Goal: Task Accomplishment & Management: Manage account settings

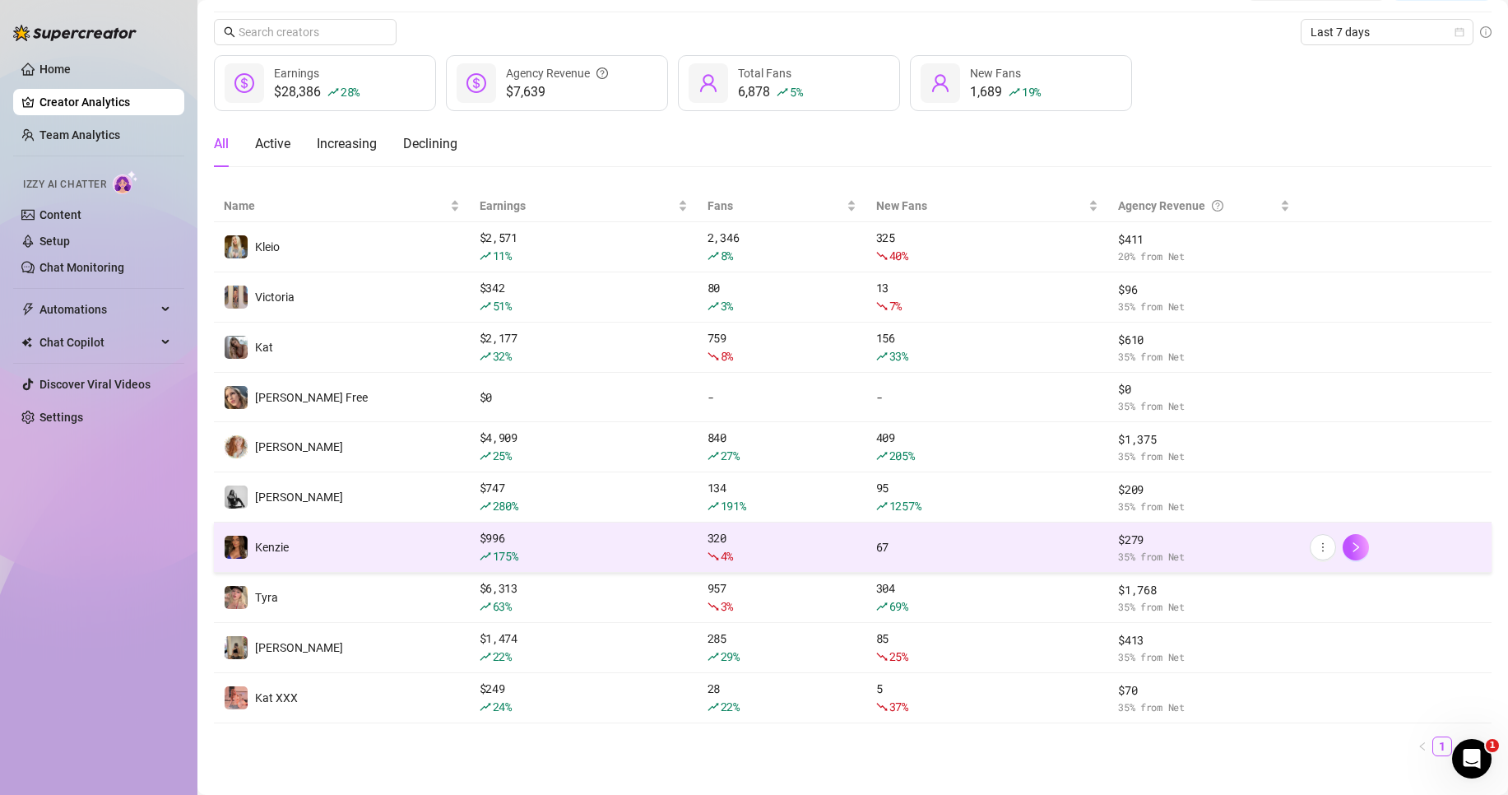
scroll to position [68, 0]
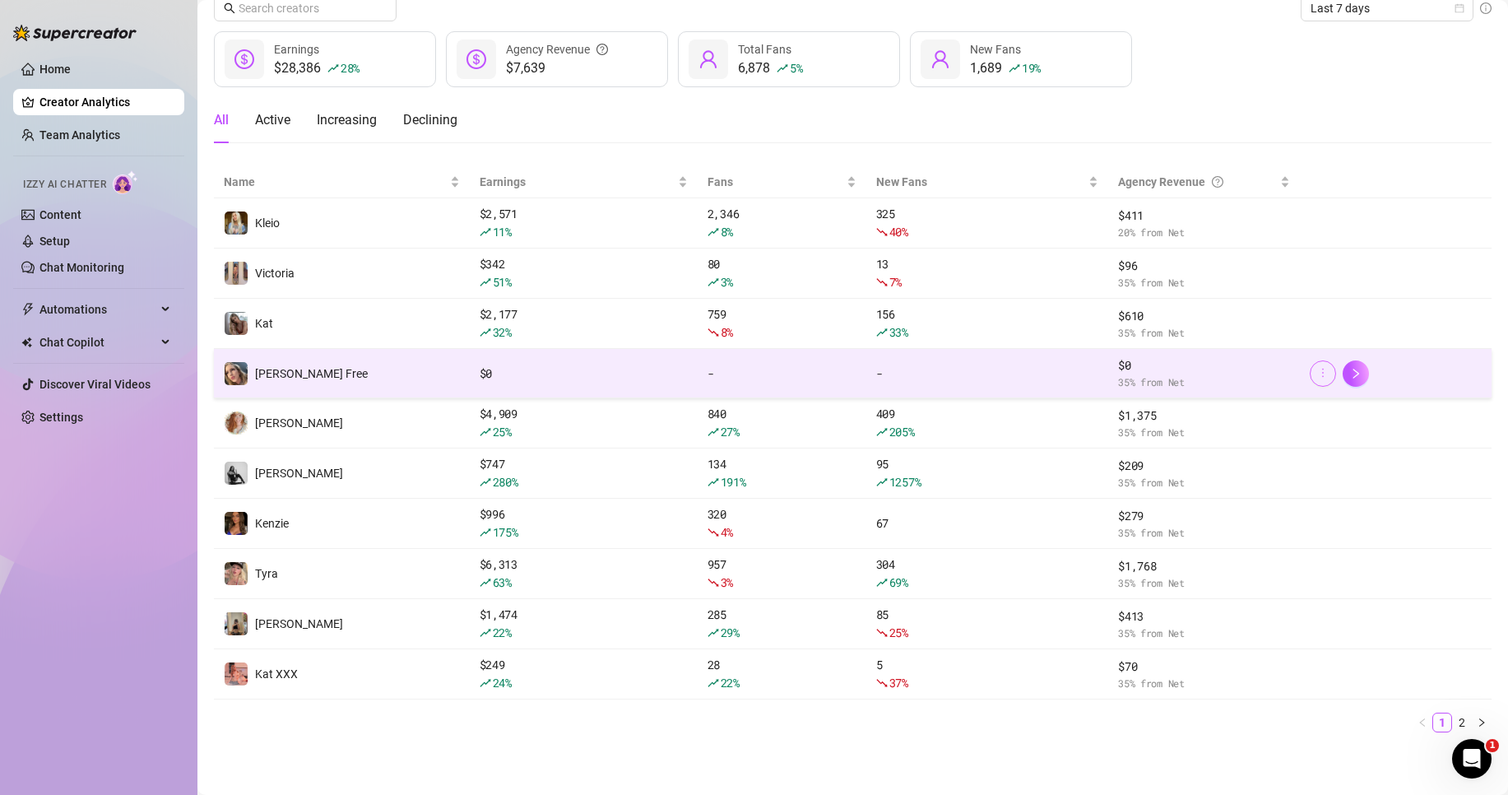
click at [1322, 376] on icon "more" at bounding box center [1323, 373] width 2 height 9
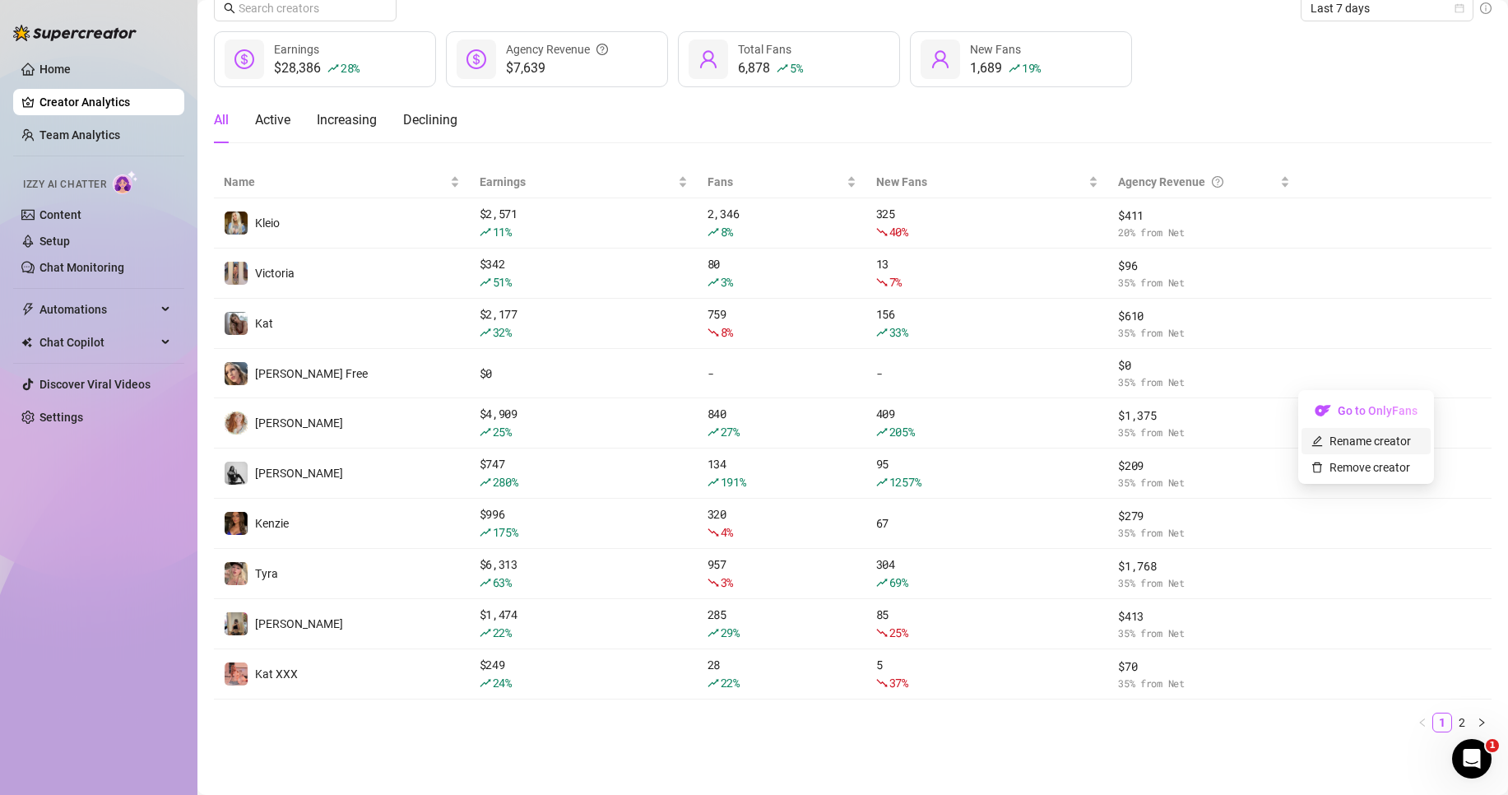
click at [1319, 439] on link "Rename creator" at bounding box center [1362, 440] width 100 height 13
click at [1322, 365] on input "text" at bounding box center [1369, 359] width 166 height 26
type input "[PERSON_NAME]"
click at [1286, 388] on button "Save" at bounding box center [1311, 401] width 50 height 26
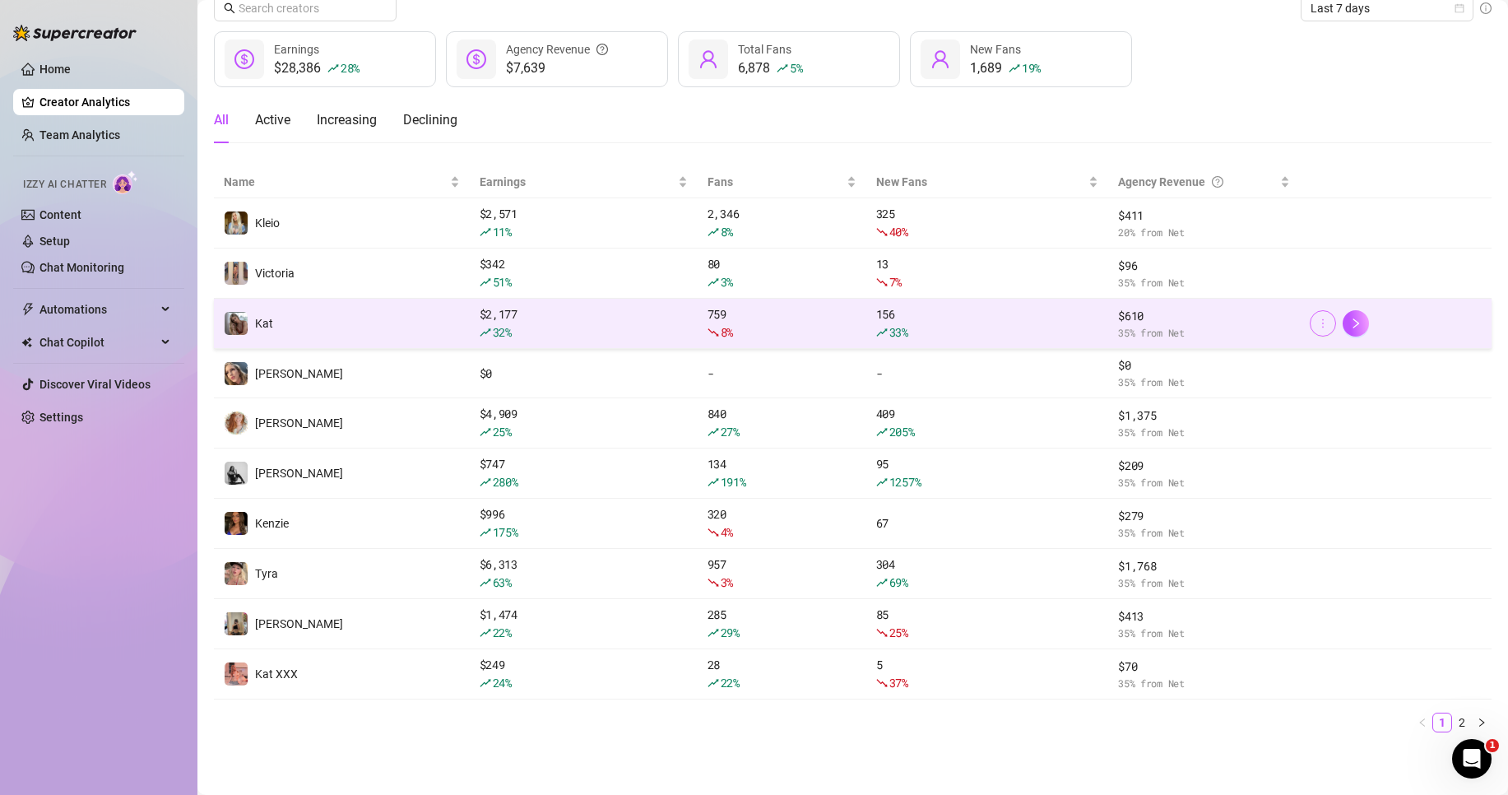
click at [1317, 318] on icon "more" at bounding box center [1323, 324] width 12 height 12
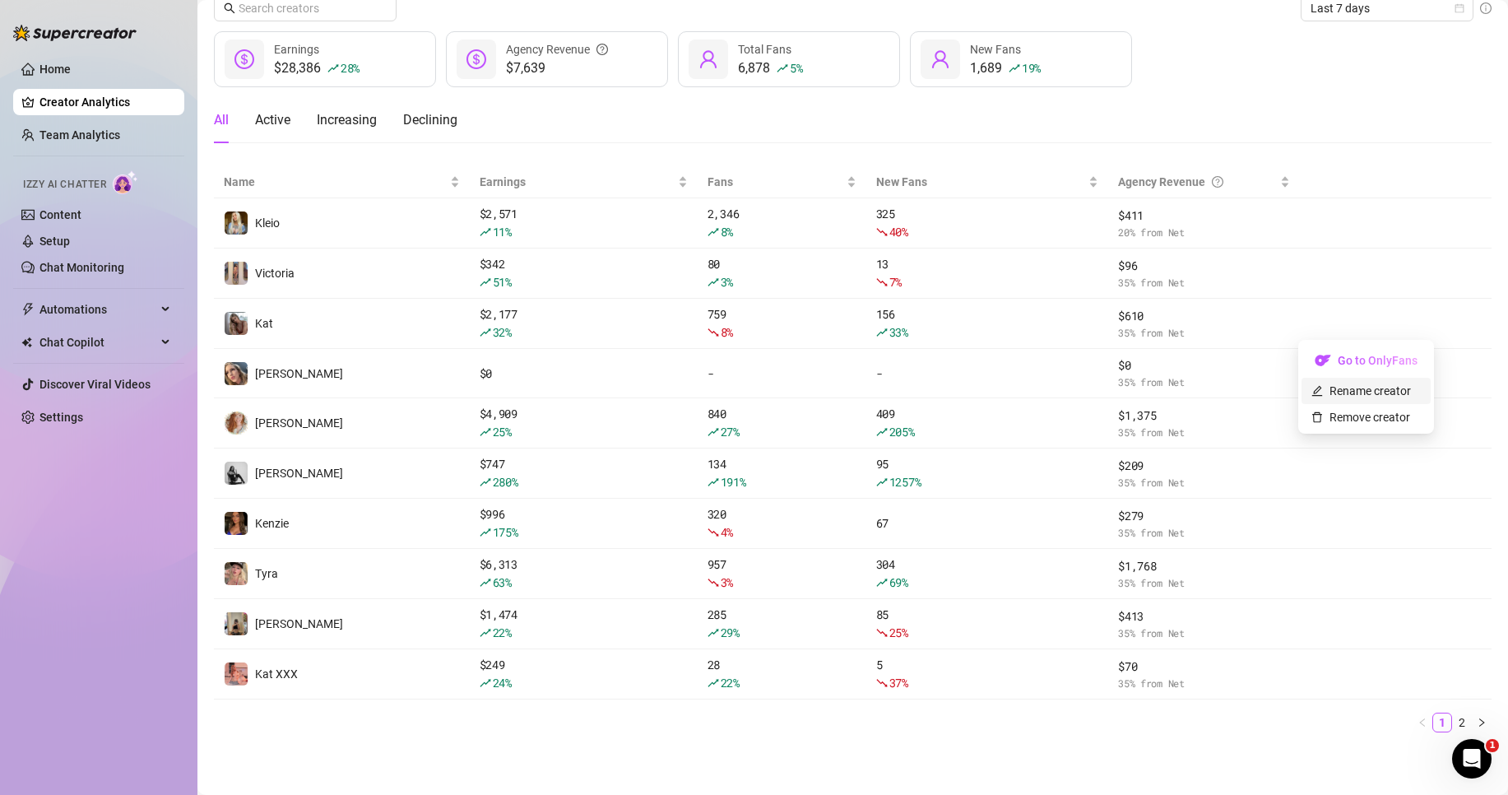
click at [1348, 388] on link "Rename creator" at bounding box center [1362, 390] width 100 height 13
click at [1354, 318] on input "text" at bounding box center [1369, 309] width 166 height 26
type input "[PERSON_NAME] VIP"
click at [1308, 344] on span "Save" at bounding box center [1312, 350] width 26 height 13
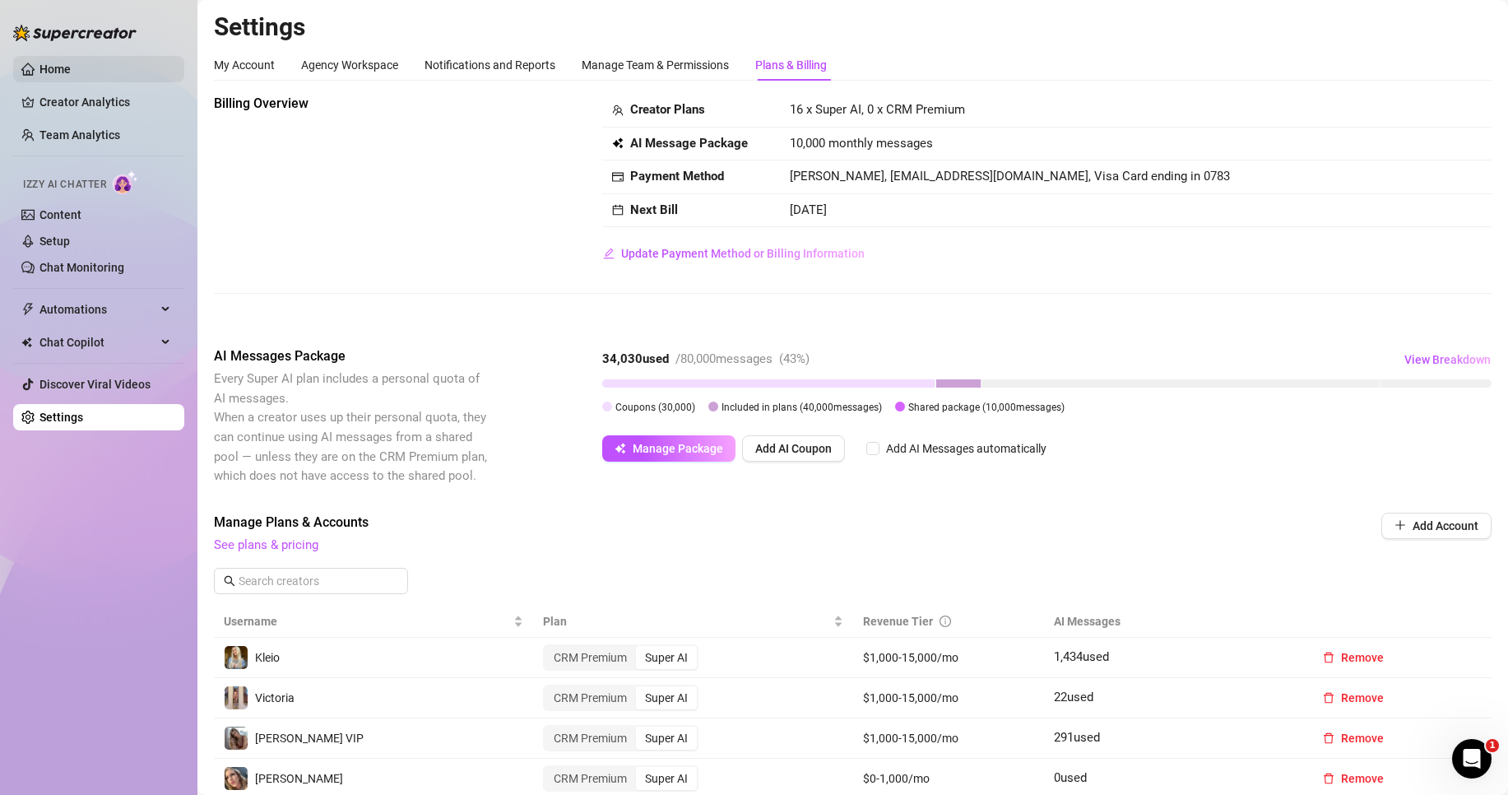
click at [71, 69] on link "Home" at bounding box center [54, 69] width 31 height 13
